Goal: Task Accomplishment & Management: Manage account settings

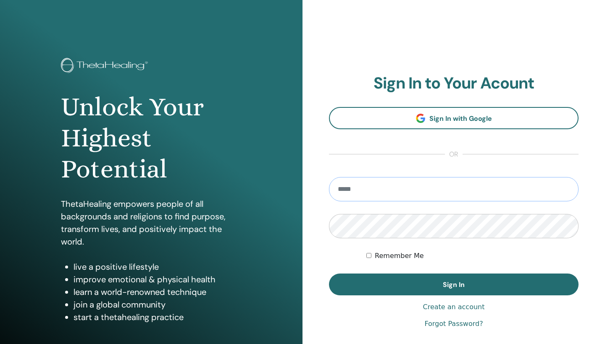
type input "**********"
click at [454, 285] on button "Sign In" at bounding box center [453, 285] width 249 height 22
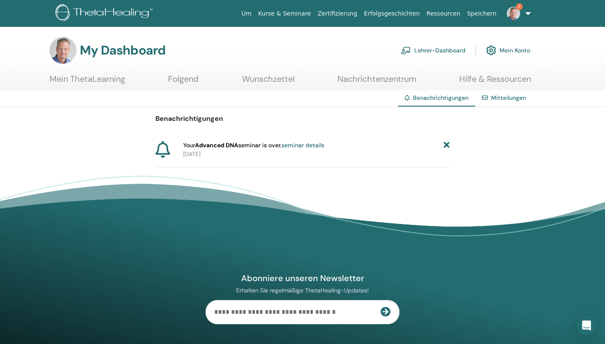
click at [451, 51] on link "Lehrer-Dashboard" at bounding box center [433, 50] width 65 height 18
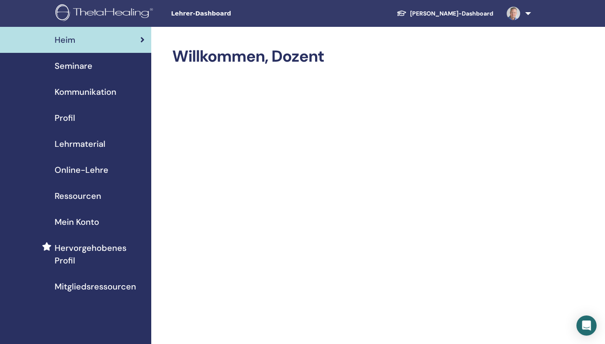
click at [86, 61] on span "Seminare" at bounding box center [74, 66] width 38 height 13
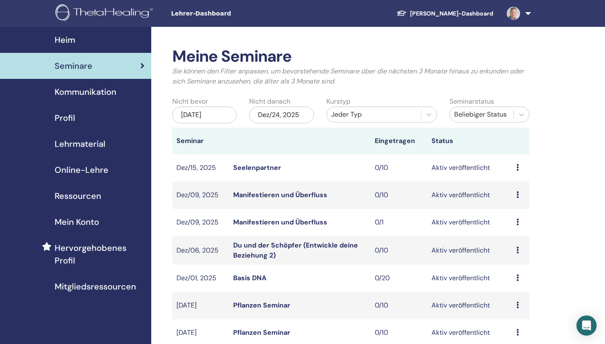
click at [384, 115] on div "Jeder Typ" at bounding box center [374, 115] width 86 height 10
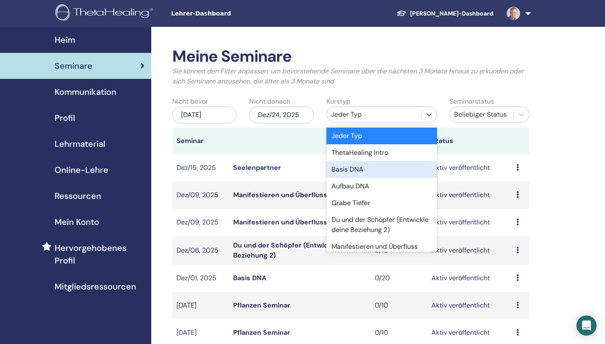
click at [360, 172] on div "Basis DNA" at bounding box center [381, 169] width 110 height 17
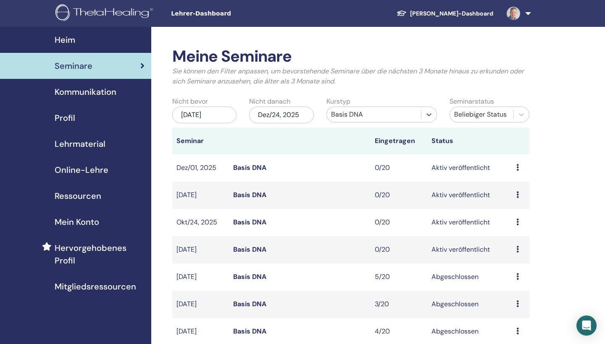
click at [524, 14] on link at bounding box center [517, 13] width 34 height 27
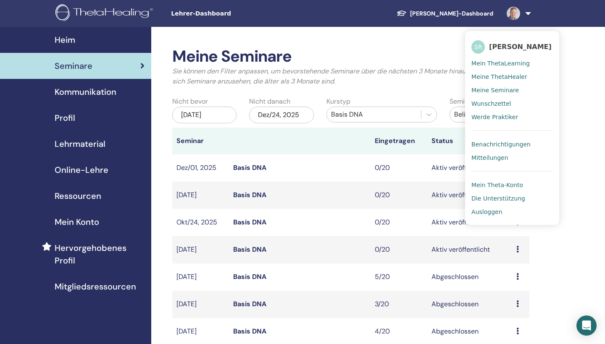
click at [493, 213] on span "Ausloggen" at bounding box center [486, 212] width 31 height 8
